Goal: Navigation & Orientation: Find specific page/section

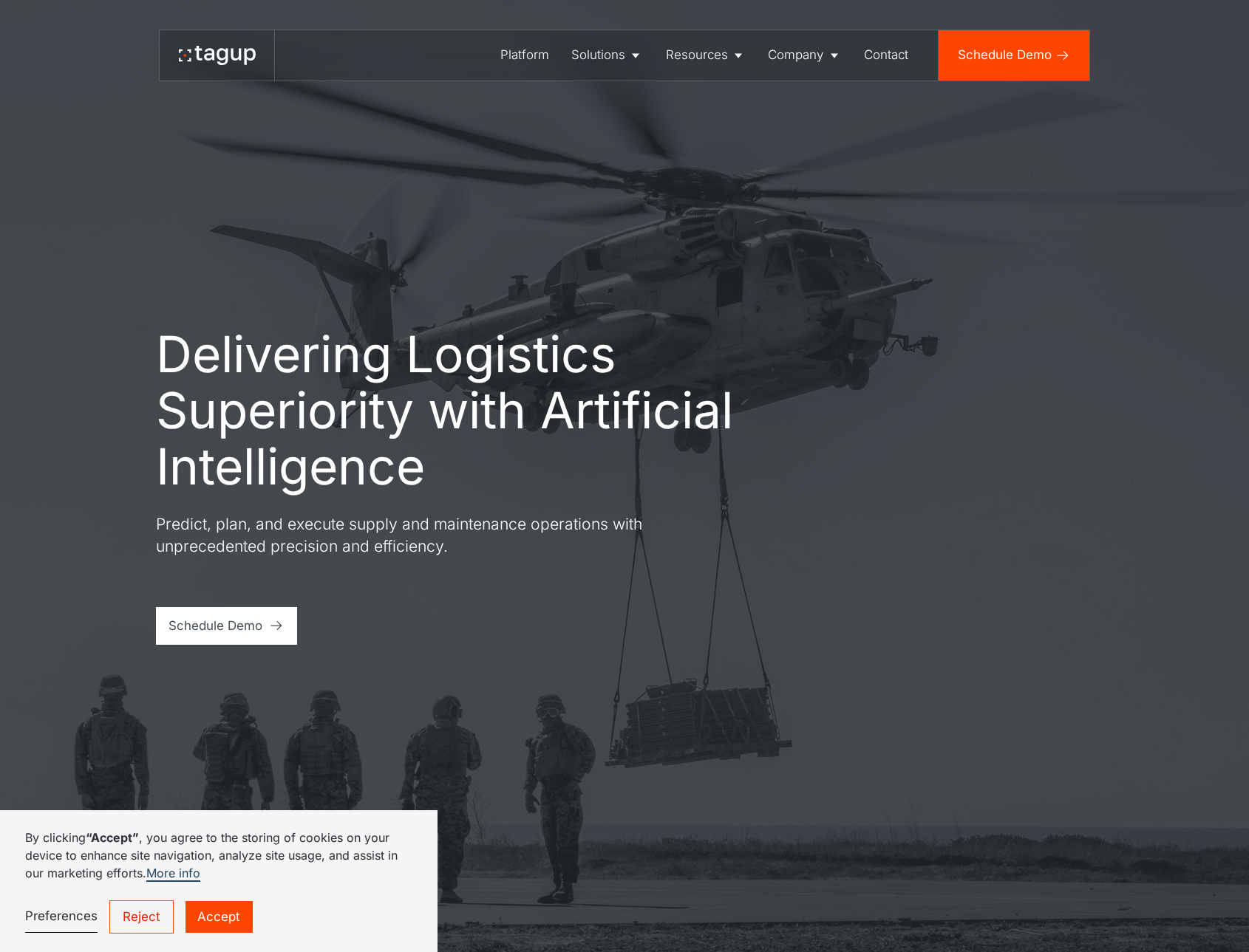
click at [533, 60] on div "Platform" at bounding box center [525, 55] width 49 height 18
